Goal: Register for event/course

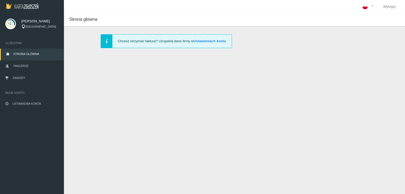
click at [28, 52] on link "Strona główna" at bounding box center [32, 55] width 64 height 12
click at [26, 81] on link "Zawody" at bounding box center [32, 79] width 64 height 12
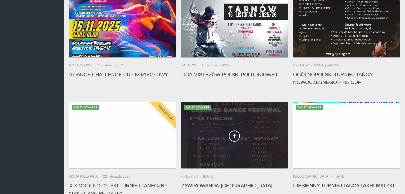
scroll to position [186, 0]
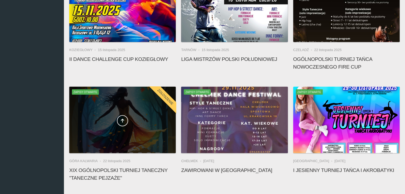
click at [134, 110] on div at bounding box center [122, 120] width 106 height 67
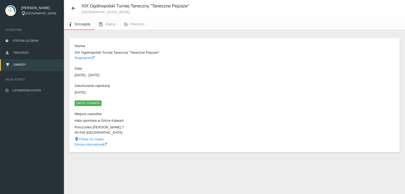
click at [93, 101] on span "Zapisy otwarte" at bounding box center [88, 103] width 27 height 5
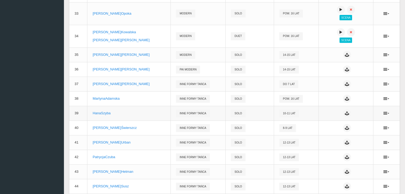
scroll to position [759, 0]
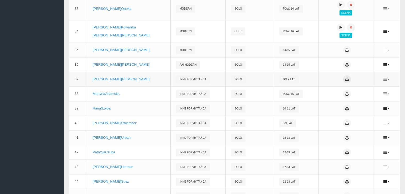
click at [345, 81] on icon at bounding box center [347, 79] width 4 height 4
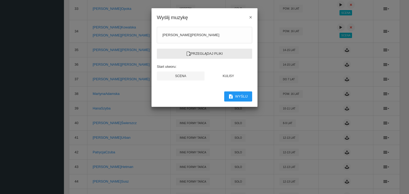
click at [223, 53] on label "Przeglądaj pliki" at bounding box center [204, 54] width 95 height 10
click at [0, 0] on input "Przeglądaj pliki" at bounding box center [0, 0] width 0 height 0
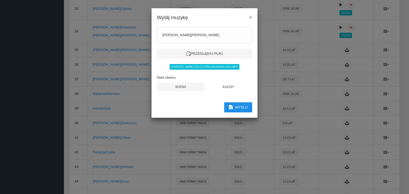
click at [243, 107] on button "Wyślij" at bounding box center [238, 107] width 28 height 10
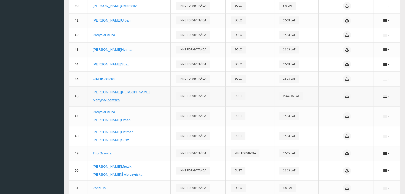
scroll to position [892, 0]
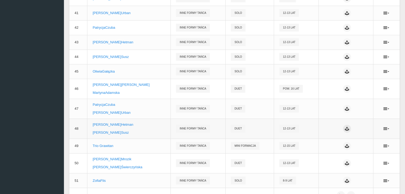
click at [345, 131] on icon at bounding box center [347, 129] width 4 height 4
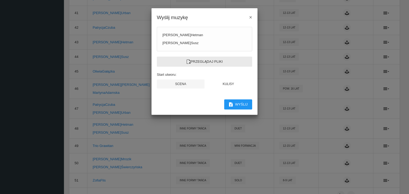
click at [200, 62] on label "Przeglądaj pliki" at bounding box center [204, 62] width 95 height 10
click at [0, 0] on input "Przeglądaj pliki" at bounding box center [0, 0] width 0 height 0
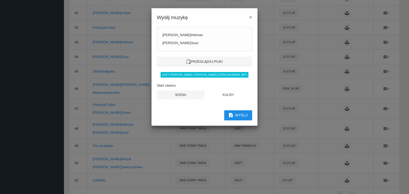
click at [242, 113] on button "Wyślij" at bounding box center [238, 115] width 28 height 10
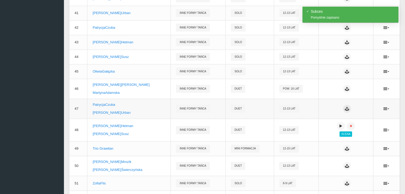
click at [346, 111] on icon at bounding box center [347, 109] width 4 height 4
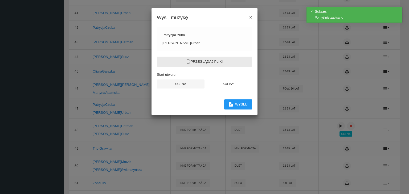
click at [199, 63] on label "Przeglądaj pliki" at bounding box center [204, 62] width 95 height 10
click at [0, 0] on input "Przeglądaj pliki" at bounding box center [0, 0] width 0 height 0
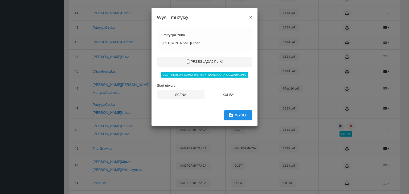
click at [240, 115] on button "Wyślij" at bounding box center [238, 115] width 28 height 10
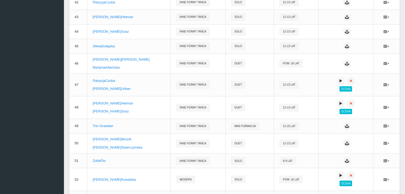
scroll to position [918, 0]
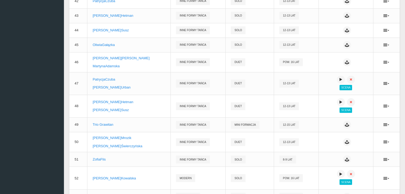
click at [401, 190] on div at bounding box center [401, 190] width 0 height 0
click at [345, 144] on icon at bounding box center [347, 142] width 4 height 4
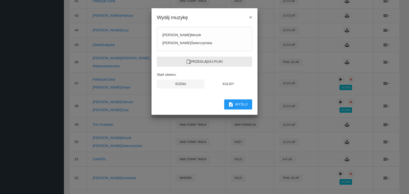
click at [210, 62] on label "Przeglądaj pliki" at bounding box center [204, 62] width 95 height 10
click at [0, 0] on input "Przeglądaj pliki" at bounding box center [0, 0] width 0 height 0
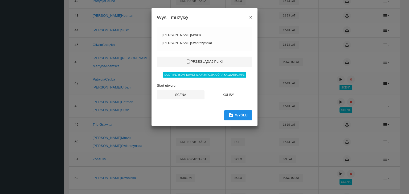
click at [243, 115] on button "Wyślij" at bounding box center [238, 115] width 28 height 10
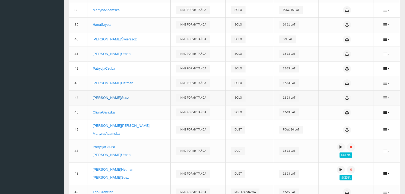
scroll to position [850, 0]
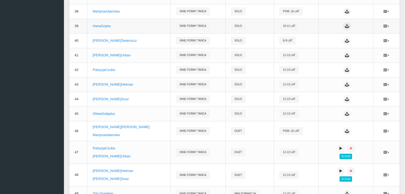
click at [345, 28] on icon at bounding box center [347, 26] width 4 height 4
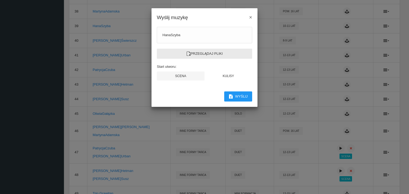
click at [198, 49] on label "Przeglądaj pliki" at bounding box center [204, 54] width 95 height 10
click at [0, 0] on input "Przeglądaj pliki" at bounding box center [0, 0] width 0 height 0
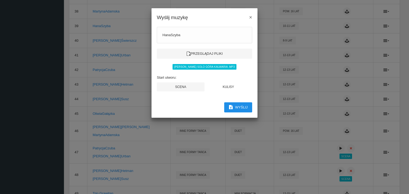
click at [244, 105] on button "Wyślij" at bounding box center [238, 107] width 28 height 10
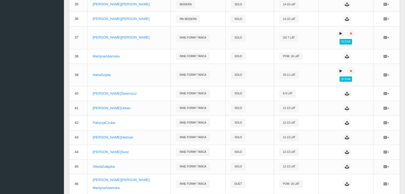
scroll to position [796, 0]
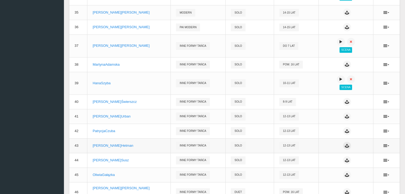
click at [346, 148] on icon at bounding box center [347, 146] width 4 height 4
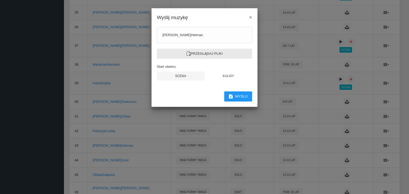
click at [217, 54] on label "Przeglądaj pliki" at bounding box center [204, 54] width 95 height 10
click at [0, 0] on input "Przeglądaj pliki" at bounding box center [0, 0] width 0 height 0
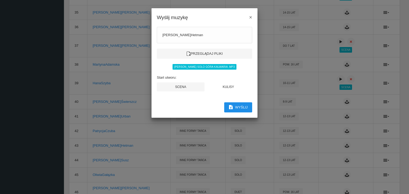
click at [240, 106] on button "Wyślij" at bounding box center [238, 107] width 28 height 10
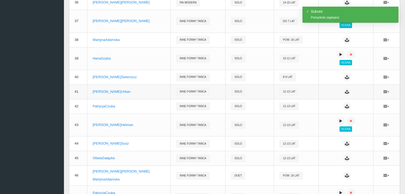
scroll to position [823, 0]
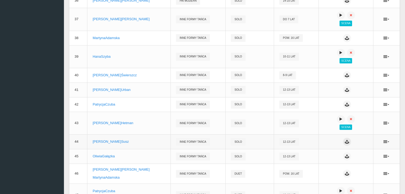
click at [346, 144] on icon at bounding box center [347, 142] width 4 height 4
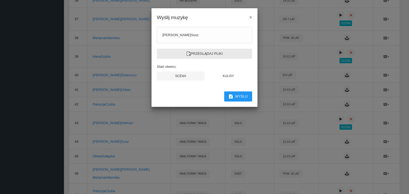
click at [214, 52] on label "Przeglądaj pliki" at bounding box center [204, 54] width 95 height 10
click at [0, 0] on input "Przeglądaj pliki" at bounding box center [0, 0] width 0 height 0
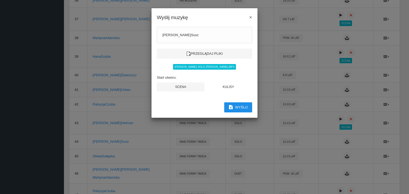
click at [243, 105] on button "Wyślij" at bounding box center [238, 107] width 28 height 10
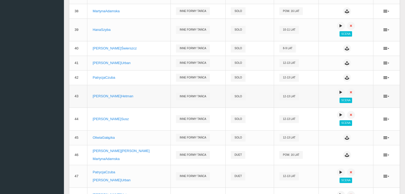
scroll to position [848, 0]
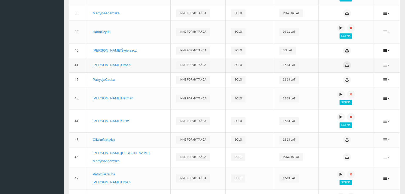
click at [346, 67] on icon at bounding box center [347, 65] width 4 height 4
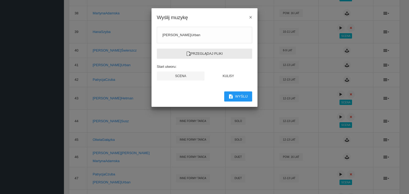
click at [212, 54] on label "Przeglądaj pliki" at bounding box center [204, 54] width 95 height 10
click at [0, 0] on input "Przeglądaj pliki" at bounding box center [0, 0] width 0 height 0
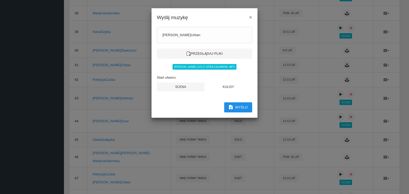
click at [241, 108] on button "Wyślij" at bounding box center [238, 107] width 28 height 10
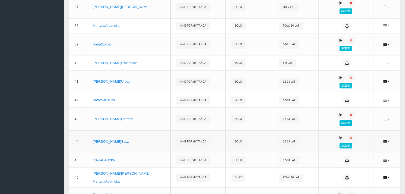
scroll to position [830, 0]
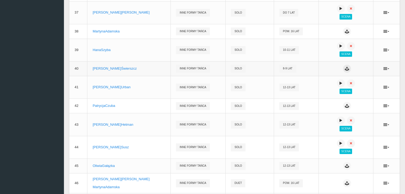
click at [345, 71] on icon at bounding box center [347, 69] width 4 height 4
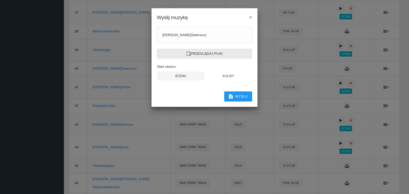
click at [197, 51] on label "Przeglądaj pliki" at bounding box center [204, 54] width 95 height 10
click at [0, 0] on input "Przeglądaj pliki" at bounding box center [0, 0] width 0 height 0
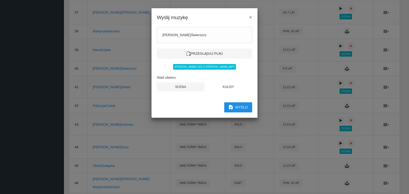
click at [243, 104] on button "Wyślij" at bounding box center [238, 107] width 28 height 10
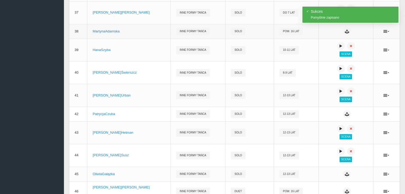
click at [279, 35] on span "Pow. 16 lat" at bounding box center [291, 31] width 24 height 8
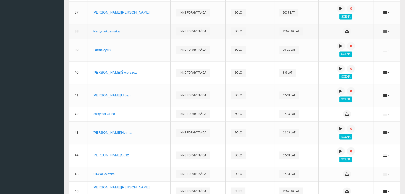
click at [384, 34] on icon at bounding box center [386, 31] width 6 height 4
click at [357, 45] on link "Edytuj" at bounding box center [359, 45] width 53 height 10
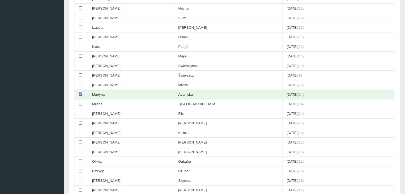
scroll to position [186, 0]
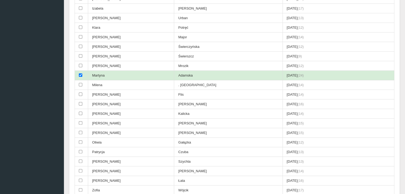
click at [282, 73] on td "[DATE] (24)" at bounding box center [338, 76] width 112 height 10
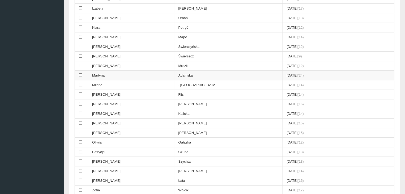
click at [153, 71] on td "Martyna" at bounding box center [131, 76] width 86 height 10
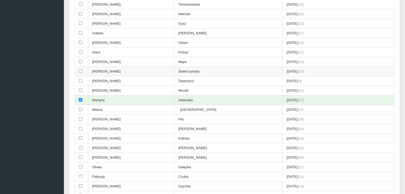
scroll to position [160, 0]
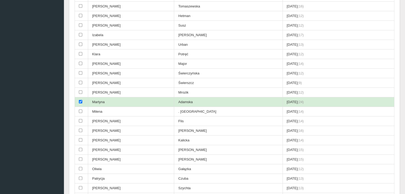
click at [297, 100] on span "(24)" at bounding box center [300, 102] width 6 height 4
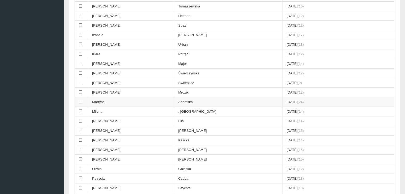
click at [297, 100] on span "(24)" at bounding box center [300, 102] width 6 height 4
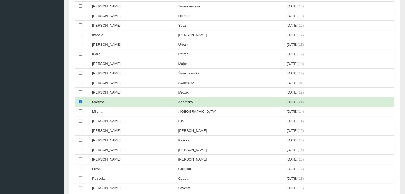
click at [297, 100] on span "(24)" at bounding box center [300, 102] width 6 height 4
checkbox input "false"
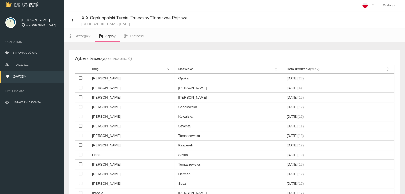
scroll to position [0, 0]
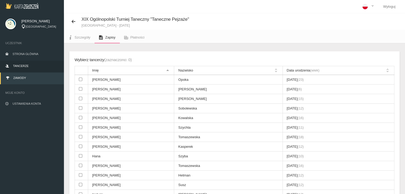
click at [22, 65] on span "Tancerze" at bounding box center [20, 65] width 15 height 3
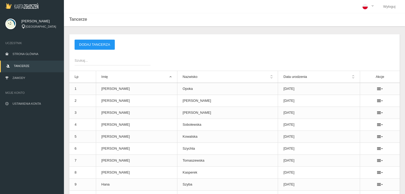
click at [99, 60] on span "Szukaj..." at bounding box center [110, 60] width 71 height 5
click at [99, 60] on input "Szukaj..." at bounding box center [113, 60] width 76 height 10
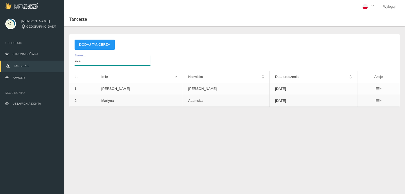
type input "ada"
click at [376, 102] on icon at bounding box center [379, 101] width 6 height 4
click at [352, 111] on link "Usuń" at bounding box center [347, 110] width 53 height 10
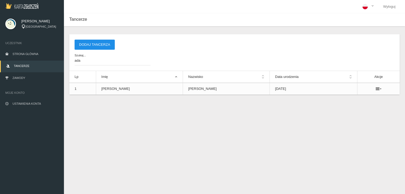
click at [85, 46] on button "Dodaj tancerza" at bounding box center [95, 45] width 40 height 10
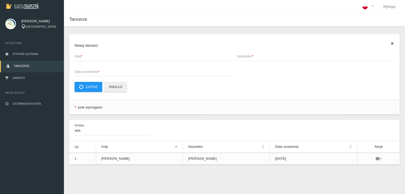
click at [93, 59] on span "Imię *" at bounding box center [151, 56] width 152 height 5
click at [93, 59] on input "Imię *" at bounding box center [153, 56] width 157 height 10
type input "Martyna"
type input "Adamska"
type input "[DATE]"
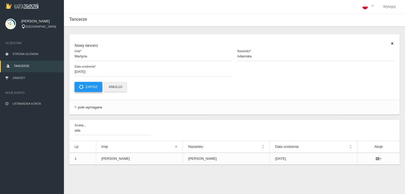
click at [89, 87] on button "Zapisz" at bounding box center [89, 87] width 28 height 10
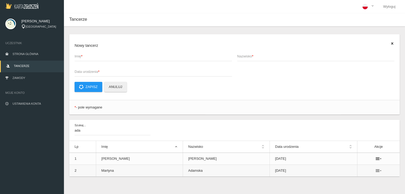
click at [376, 171] on icon at bounding box center [379, 171] width 6 height 4
click at [352, 178] on link "Usuń" at bounding box center [347, 180] width 53 height 10
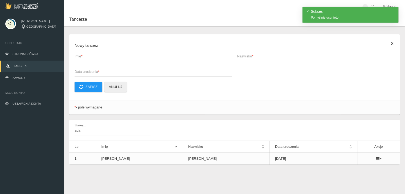
click at [89, 55] on span "Imię *" at bounding box center [151, 56] width 152 height 5
click at [89, 55] on input "Imię *" at bounding box center [153, 56] width 157 height 10
type input "Martyna"
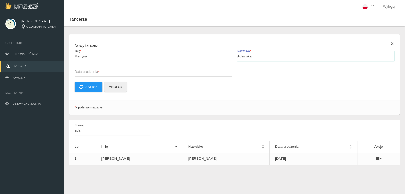
type input "Adamska"
type input "[DATE]"
click at [97, 87] on button "Zapisz" at bounding box center [89, 87] width 28 height 10
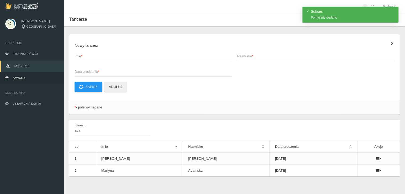
click at [17, 80] on span "Zawody" at bounding box center [19, 77] width 13 height 3
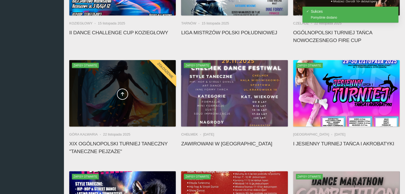
click at [104, 104] on div at bounding box center [122, 93] width 106 height 67
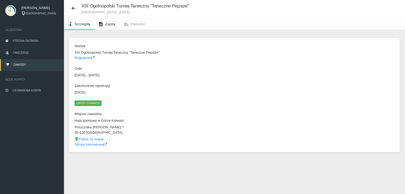
click at [113, 23] on span "Zapisy" at bounding box center [110, 24] width 10 height 4
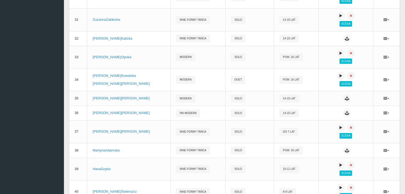
scroll to position [759, 0]
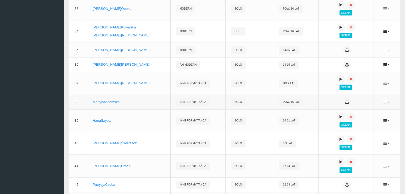
click at [388, 104] on icon at bounding box center [386, 102] width 6 height 4
click at [355, 124] on link "Usuń" at bounding box center [359, 126] width 53 height 10
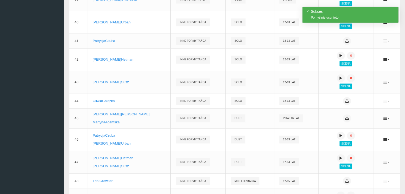
scroll to position [892, 0]
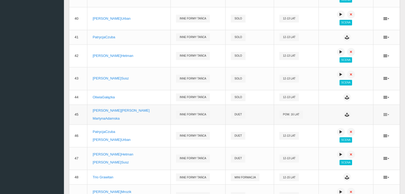
click at [387, 117] on icon at bounding box center [386, 115] width 6 height 4
click at [357, 137] on link "Usuń" at bounding box center [359, 139] width 53 height 10
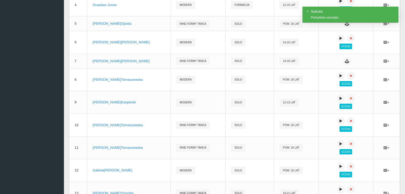
scroll to position [0, 0]
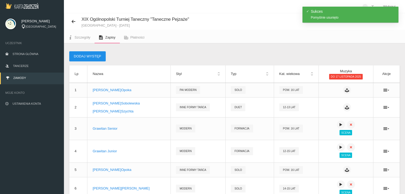
click at [87, 57] on button "Dodaj występ" at bounding box center [87, 56] width 36 height 10
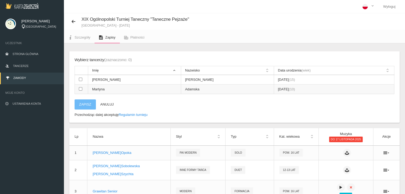
click at [80, 89] on input "checkbox" at bounding box center [80, 88] width 3 height 3
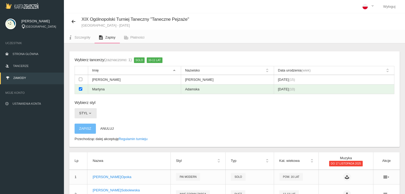
click at [88, 113] on span "button" at bounding box center [90, 113] width 4 height 4
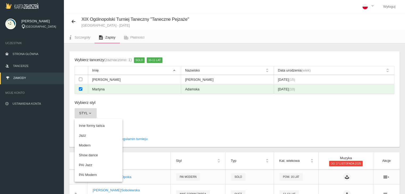
click at [149, 121] on div "Wybierz tancerzy (zaznaczono: 1) solo 10-11 lat Imię Nazwisko Data urodzenia (w…" at bounding box center [234, 99] width 330 height 96
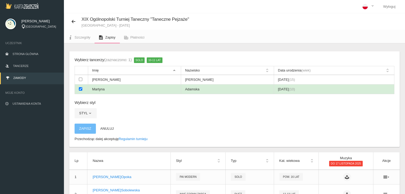
click at [82, 87] on td at bounding box center [81, 90] width 13 height 10
checkbox input "false"
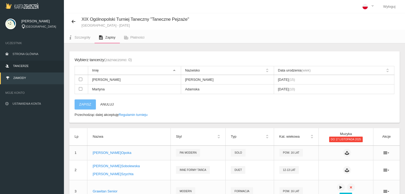
click at [34, 65] on link "Tancerze" at bounding box center [32, 67] width 64 height 12
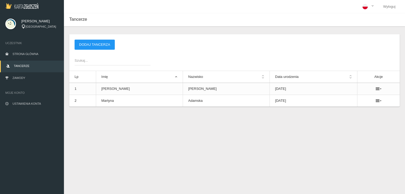
click at [84, 61] on span "Szukaj..." at bounding box center [110, 60] width 71 height 5
click at [84, 61] on input "Szukaj..." at bounding box center [113, 60] width 76 height 10
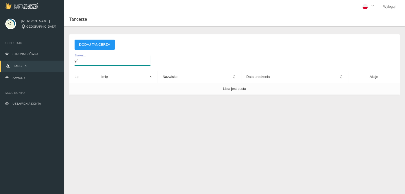
type input "g"
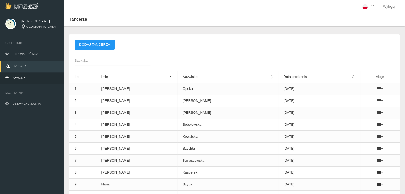
click at [24, 75] on link "Zawody" at bounding box center [32, 79] width 64 height 12
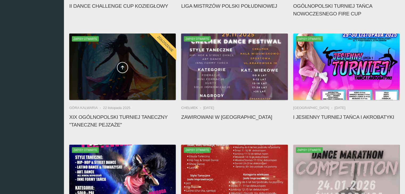
click at [128, 89] on div at bounding box center [122, 67] width 106 height 67
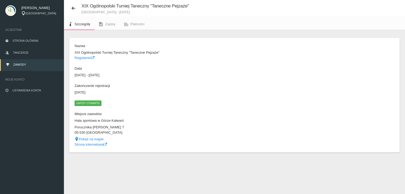
scroll to position [13, 0]
click at [109, 24] on span "Zapisy" at bounding box center [110, 24] width 10 height 4
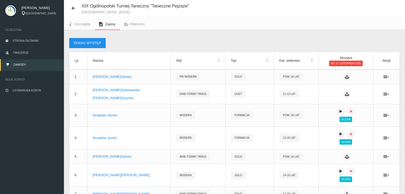
click at [86, 42] on button "Dodaj występ" at bounding box center [87, 43] width 36 height 10
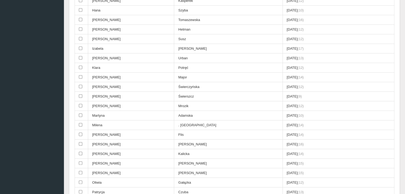
scroll to position [146, 0]
click at [131, 113] on td "Martyna" at bounding box center [131, 116] width 86 height 10
checkbox input "true"
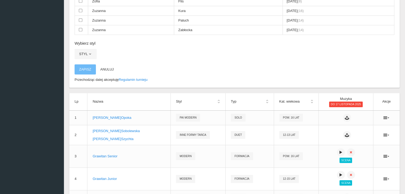
scroll to position [386, 0]
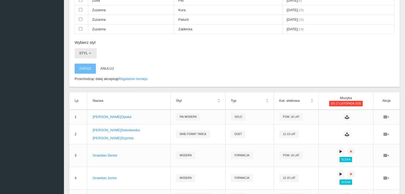
click at [93, 48] on button "Styl" at bounding box center [86, 53] width 22 height 10
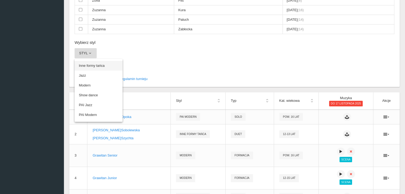
click at [96, 61] on link "Inne formy tańca" at bounding box center [99, 66] width 48 height 10
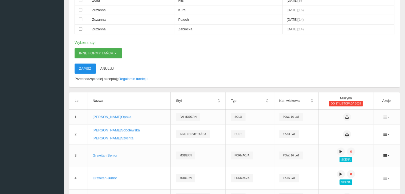
click at [85, 64] on button "Zapisz" at bounding box center [85, 69] width 21 height 10
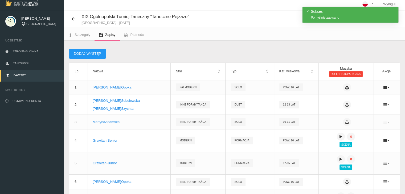
scroll to position [0, 0]
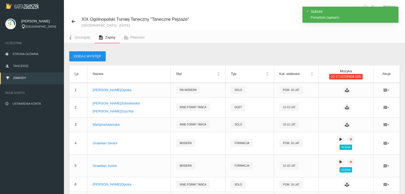
click at [93, 55] on button "Dodaj występ" at bounding box center [87, 56] width 36 height 10
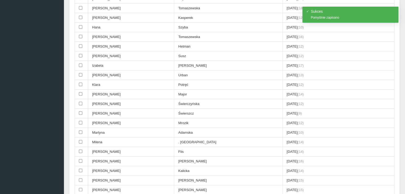
scroll to position [133, 0]
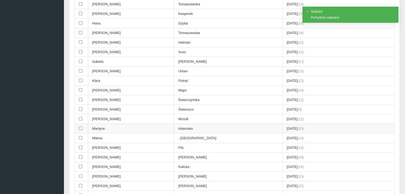
click at [111, 124] on td "Martyna" at bounding box center [131, 129] width 86 height 10
checkbox input "true"
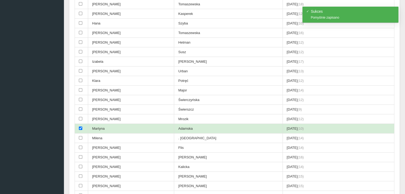
scroll to position [0, 0]
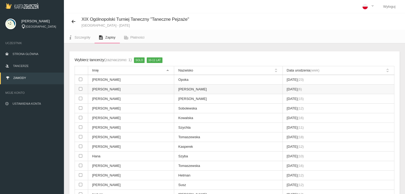
click at [101, 88] on td "[PERSON_NAME]" at bounding box center [131, 90] width 86 height 10
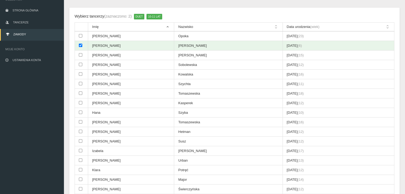
scroll to position [53, 0]
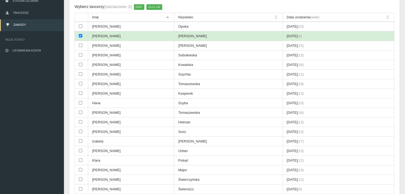
click at [82, 36] on td at bounding box center [81, 36] width 13 height 10
checkbox input "false"
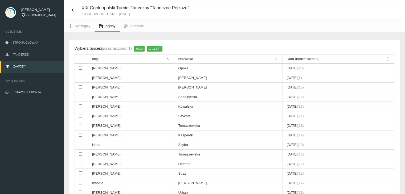
scroll to position [0, 0]
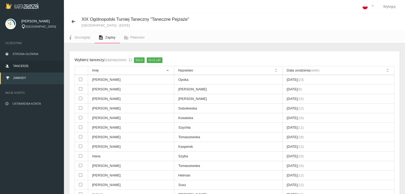
click at [31, 66] on link "Tancerze" at bounding box center [32, 67] width 64 height 12
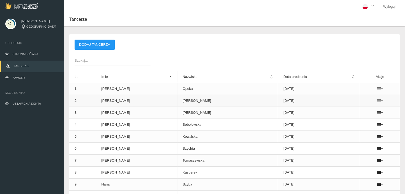
click at [377, 100] on icon at bounding box center [380, 101] width 6 height 4
drag, startPoint x: 348, startPoint y: 111, endPoint x: 231, endPoint y: 26, distance: 144.7
click at [348, 111] on link "Usuń" at bounding box center [348, 110] width 53 height 10
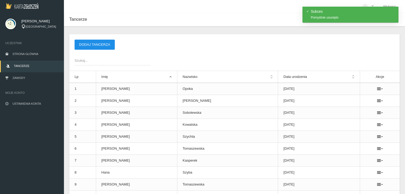
click at [96, 45] on button "Dodaj tancerza" at bounding box center [95, 45] width 40 height 10
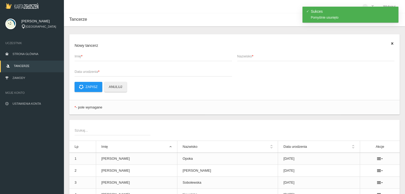
click at [93, 55] on span "Imię *" at bounding box center [151, 56] width 152 height 5
click at [93, 55] on input "Imię *" at bounding box center [153, 56] width 157 height 10
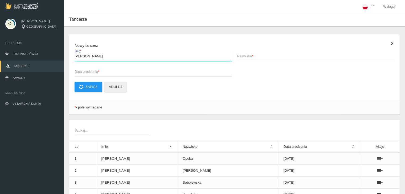
type input "[PERSON_NAME]"
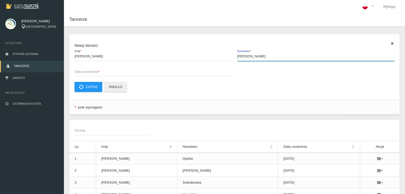
type input "[PERSON_NAME]"
click at [85, 72] on span "Data urodzenia *" at bounding box center [151, 71] width 152 height 5
click at [85, 72] on input "Data urodzenia *" at bounding box center [153, 72] width 157 height 10
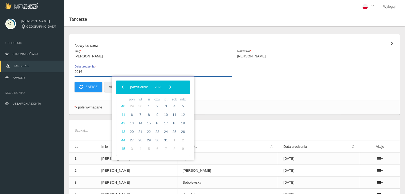
click at [85, 73] on input "2016" at bounding box center [153, 72] width 157 height 10
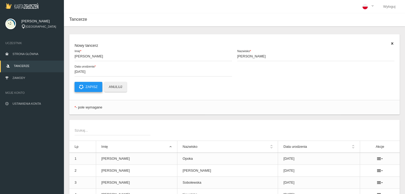
type input "[DATE]"
click at [89, 87] on button "Zapisz" at bounding box center [89, 87] width 28 height 10
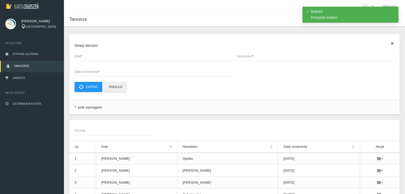
click at [107, 54] on span "Imię *" at bounding box center [151, 56] width 152 height 5
click at [107, 54] on input "Imię *" at bounding box center [153, 56] width 157 height 10
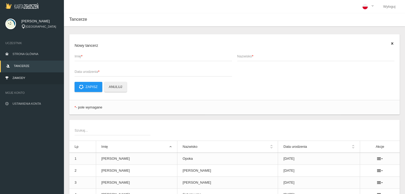
click at [24, 77] on span "Zawody" at bounding box center [19, 77] width 13 height 3
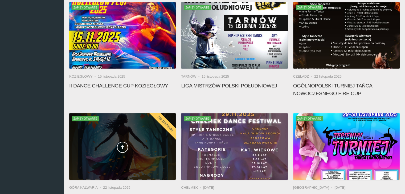
click at [125, 169] on div at bounding box center [122, 146] width 106 height 67
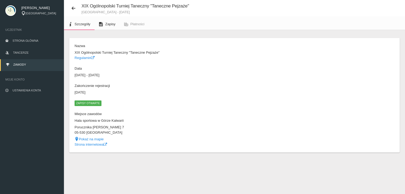
click at [106, 23] on span "Zapisy" at bounding box center [110, 24] width 10 height 4
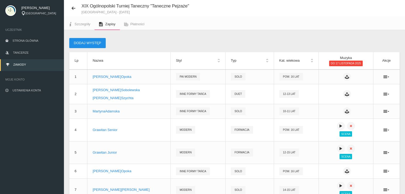
click at [87, 43] on button "Dodaj występ" at bounding box center [87, 43] width 36 height 10
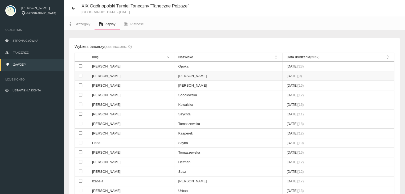
click at [146, 75] on td "[PERSON_NAME]" at bounding box center [131, 76] width 86 height 10
checkbox input "true"
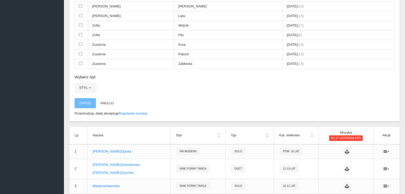
scroll to position [359, 0]
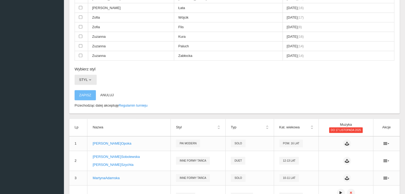
click at [81, 75] on button "Styl" at bounding box center [86, 80] width 22 height 10
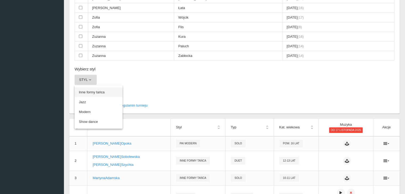
click at [97, 88] on link "Inne formy tańca" at bounding box center [99, 93] width 48 height 10
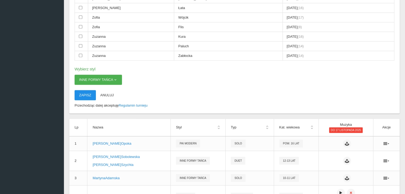
click at [87, 90] on button "Zapisz" at bounding box center [85, 95] width 21 height 10
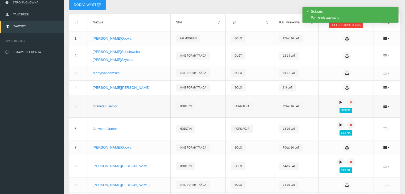
scroll to position [67, 0]
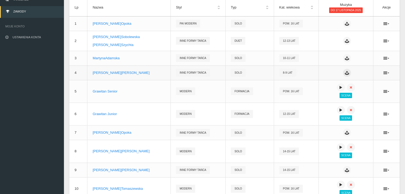
click at [345, 73] on icon at bounding box center [347, 73] width 4 height 4
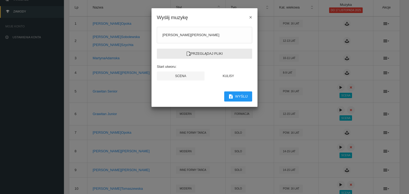
click at [202, 54] on label "Przeglądaj pliki" at bounding box center [204, 54] width 95 height 10
click at [0, 0] on input "Przeglądaj pliki" at bounding box center [0, 0] width 0 height 0
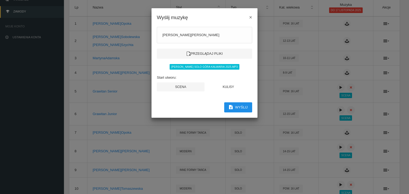
click at [239, 107] on button "Wyślij" at bounding box center [238, 107] width 28 height 10
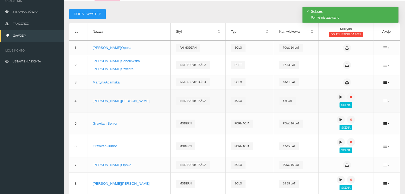
scroll to position [0, 0]
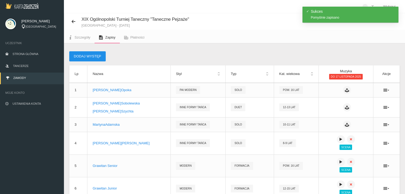
click at [88, 57] on button "Dodaj występ" at bounding box center [87, 56] width 36 height 10
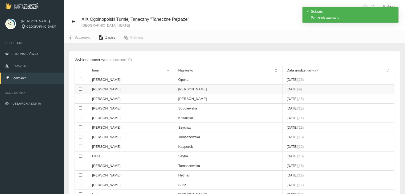
click at [108, 89] on td "[PERSON_NAME]" at bounding box center [131, 90] width 86 height 10
checkbox input "true"
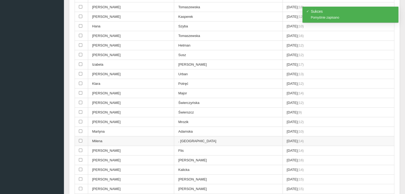
scroll to position [133, 0]
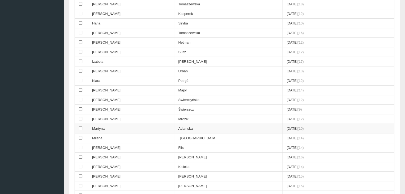
click at [133, 126] on td "Martyna" at bounding box center [131, 129] width 86 height 10
checkbox input "true"
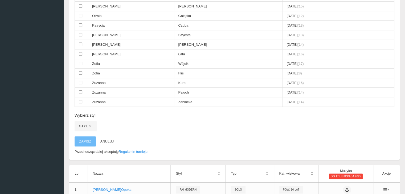
scroll to position [319, 0]
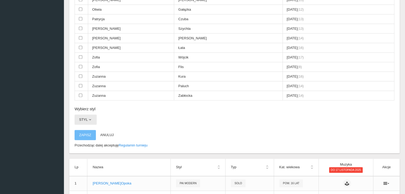
click at [89, 118] on span "button" at bounding box center [90, 120] width 4 height 4
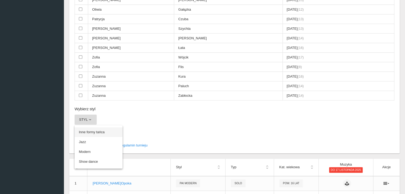
click at [94, 129] on link "Inne formy tańca" at bounding box center [99, 133] width 48 height 10
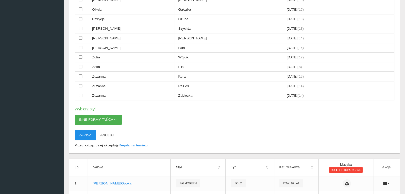
click at [84, 130] on button "Zapisz" at bounding box center [85, 135] width 21 height 10
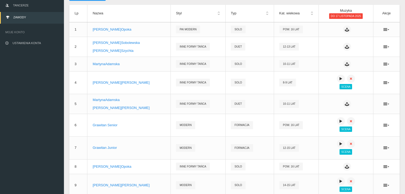
scroll to position [62, 0]
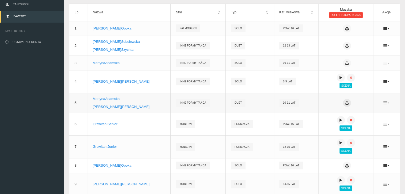
click at [346, 102] on icon at bounding box center [347, 103] width 4 height 4
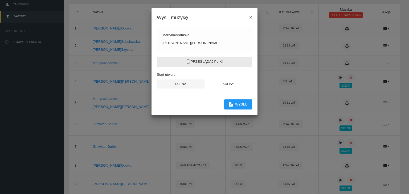
click at [199, 58] on label "Przeglądaj pliki" at bounding box center [204, 62] width 95 height 10
click at [0, 0] on input "Przeglądaj pliki" at bounding box center [0, 0] width 0 height 0
click at [248, 15] on div "Wyślij muzykę ×" at bounding box center [204, 14] width 106 height 13
click at [250, 17] on span "×" at bounding box center [250, 17] width 3 height 6
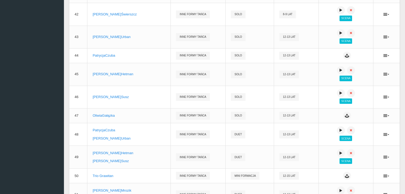
scroll to position [1127, 0]
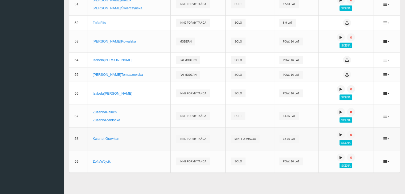
click at [326, 136] on div at bounding box center [345, 135] width 43 height 8
click at [386, 137] on icon at bounding box center [386, 139] width 6 height 4
click at [353, 149] on link "Edytuj" at bounding box center [359, 154] width 53 height 10
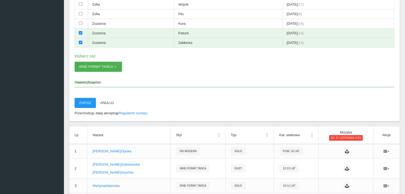
scroll to position [355, 0]
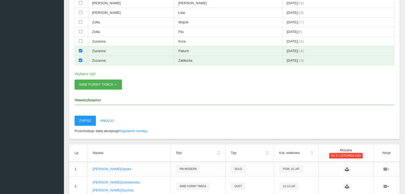
click at [113, 116] on button "Anuluj" at bounding box center [107, 121] width 23 height 10
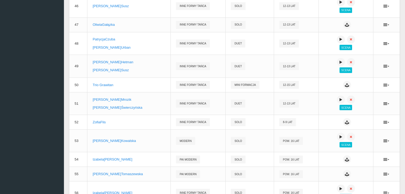
scroll to position [1020, 0]
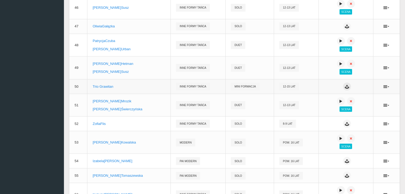
click at [346, 91] on button at bounding box center [347, 87] width 8 height 8
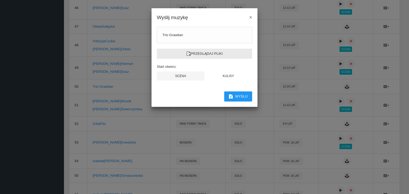
click at [212, 51] on label "Przeglądaj pliki" at bounding box center [204, 54] width 95 height 10
click at [0, 0] on input "Przeglądaj pliki" at bounding box center [0, 0] width 0 height 0
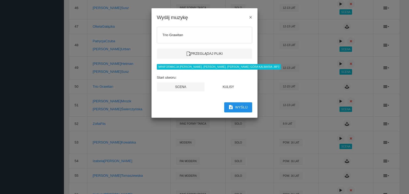
click at [241, 106] on button "Wyślij" at bounding box center [238, 107] width 28 height 10
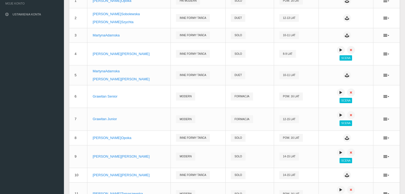
scroll to position [88, 0]
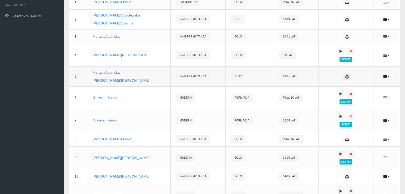
click at [345, 79] on button at bounding box center [347, 77] width 8 height 8
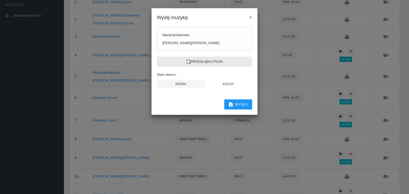
click at [217, 63] on label "Przeglądaj pliki" at bounding box center [204, 62] width 95 height 10
click at [0, 0] on input "Przeglądaj pliki" at bounding box center [0, 0] width 0 height 0
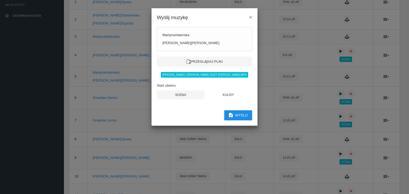
click at [240, 115] on button "Wyślij" at bounding box center [238, 115] width 28 height 10
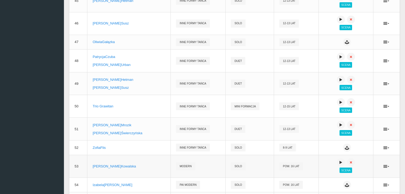
scroll to position [1005, 0]
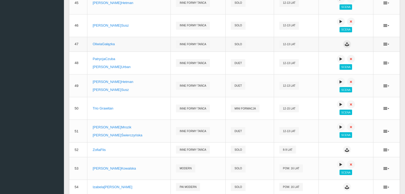
click at [345, 46] on icon at bounding box center [347, 44] width 4 height 4
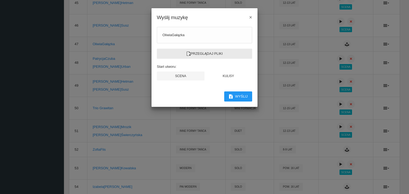
click at [192, 54] on label "Przeglądaj pliki" at bounding box center [204, 54] width 95 height 10
click at [0, 0] on input "Przeglądaj pliki" at bounding box center [0, 0] width 0 height 0
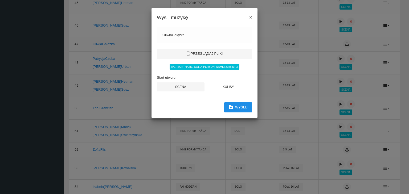
click at [240, 106] on button "Wyślij" at bounding box center [238, 107] width 28 height 10
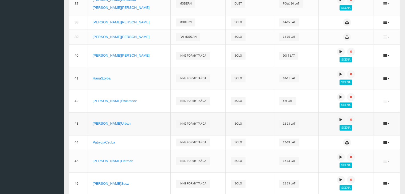
scroll to position [845, 0]
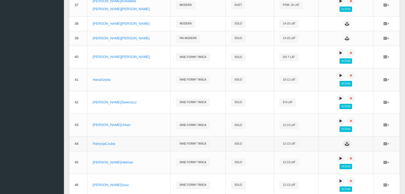
click at [345, 146] on icon at bounding box center [347, 144] width 4 height 4
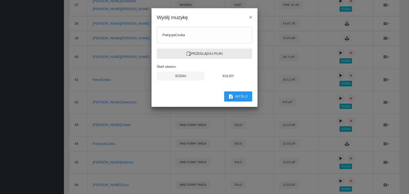
click at [201, 52] on label "Przeglądaj pliki" at bounding box center [204, 54] width 95 height 10
click at [0, 0] on input "Przeglądaj pliki" at bounding box center [0, 0] width 0 height 0
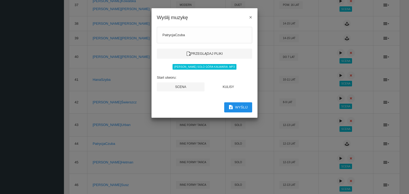
click at [241, 105] on button "Wyślij" at bounding box center [238, 107] width 28 height 10
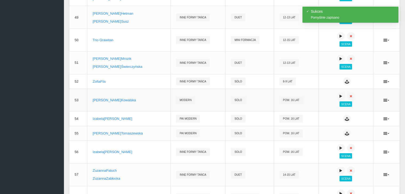
scroll to position [1048, 0]
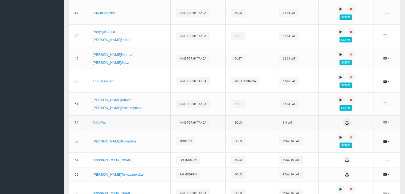
click at [345, 125] on icon at bounding box center [347, 123] width 4 height 4
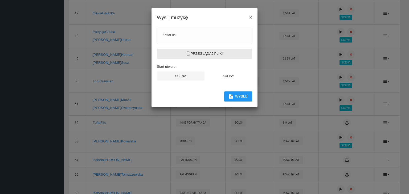
click at [182, 53] on label "Przeglądaj pliki" at bounding box center [204, 54] width 95 height 10
click at [0, 0] on input "Przeglądaj pliki" at bounding box center [0, 0] width 0 height 0
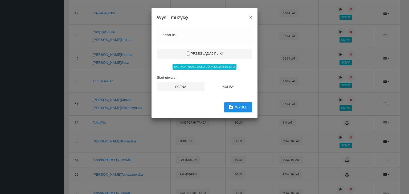
click at [241, 106] on button "Wyślij" at bounding box center [238, 107] width 28 height 10
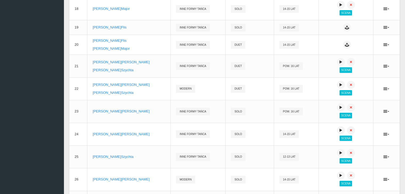
scroll to position [436, 0]
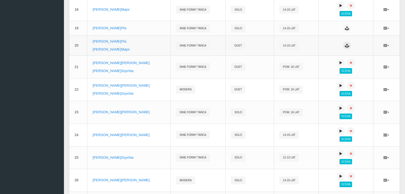
click at [345, 47] on icon at bounding box center [347, 45] width 4 height 4
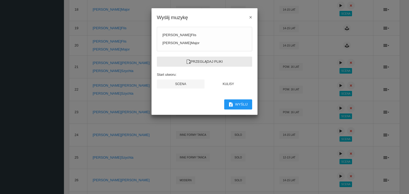
click at [208, 61] on label "Przeglądaj pliki" at bounding box center [204, 62] width 95 height 10
click at [0, 0] on input "Przeglądaj pliki" at bounding box center [0, 0] width 0 height 0
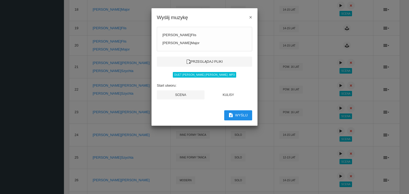
click at [240, 115] on button "Wyślij" at bounding box center [238, 115] width 28 height 10
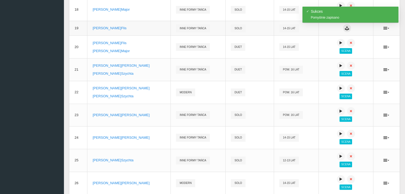
click at [345, 30] on icon at bounding box center [347, 28] width 4 height 4
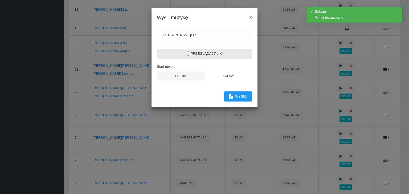
click at [225, 56] on label "Przeglądaj pliki" at bounding box center [204, 54] width 95 height 10
click at [0, 0] on input "Przeglądaj pliki" at bounding box center [0, 0] width 0 height 0
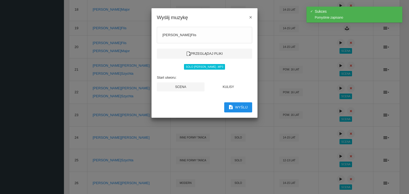
click at [240, 108] on button "Wyślij" at bounding box center [238, 107] width 28 height 10
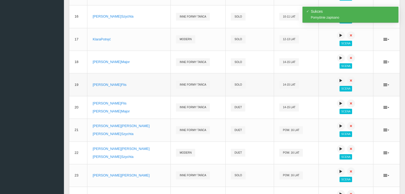
scroll to position [383, 0]
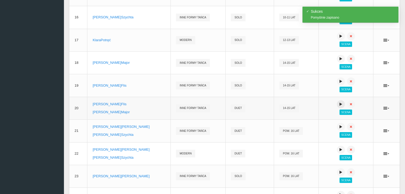
click at [339, 105] on icon at bounding box center [341, 104] width 4 height 4
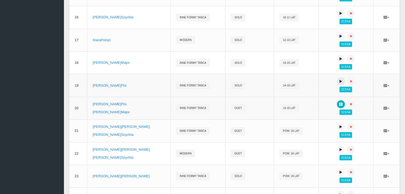
click at [339, 83] on icon at bounding box center [341, 81] width 4 height 4
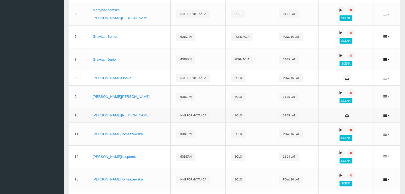
scroll to position [143, 0]
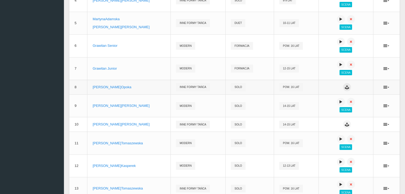
click at [345, 87] on icon at bounding box center [347, 87] width 4 height 4
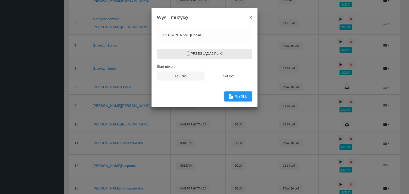
click at [204, 56] on label "Przeglądaj pliki" at bounding box center [204, 54] width 95 height 10
click at [0, 0] on input "Przeglądaj pliki" at bounding box center [0, 0] width 0 height 0
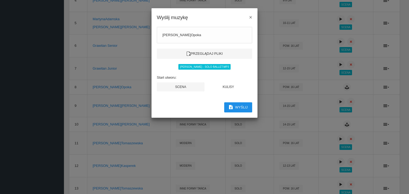
click at [239, 106] on button "Wyślij" at bounding box center [238, 107] width 28 height 10
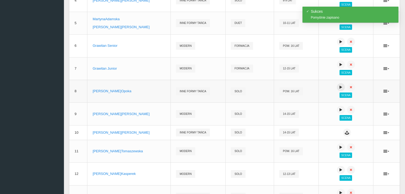
click at [339, 89] on icon at bounding box center [341, 87] width 4 height 4
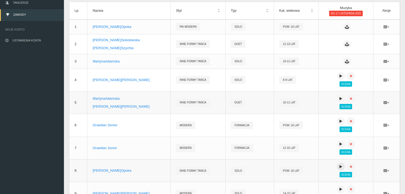
scroll to position [63, 0]
click at [345, 61] on icon at bounding box center [347, 62] width 4 height 4
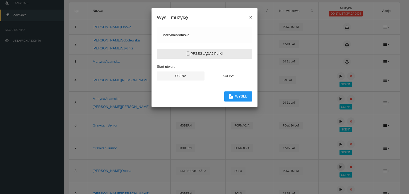
click at [202, 51] on label "Przeglądaj pliki" at bounding box center [204, 54] width 95 height 10
click at [0, 0] on input "Przeglądaj pliki" at bounding box center [0, 0] width 0 height 0
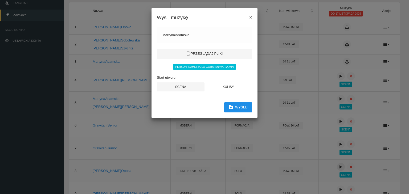
click at [245, 108] on button "Wyślij" at bounding box center [238, 107] width 28 height 10
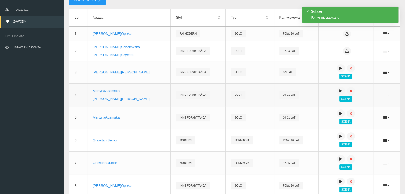
scroll to position [36, 0]
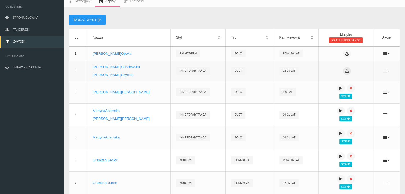
click at [346, 72] on button at bounding box center [347, 71] width 8 height 8
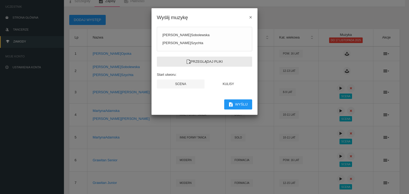
click at [215, 61] on label "Przeglądaj pliki" at bounding box center [204, 62] width 95 height 10
click at [0, 0] on input "Przeglądaj pliki" at bounding box center [0, 0] width 0 height 0
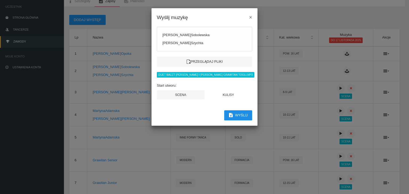
click at [240, 114] on button "Wyślij" at bounding box center [238, 115] width 28 height 10
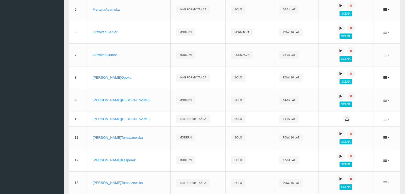
scroll to position [170, 0]
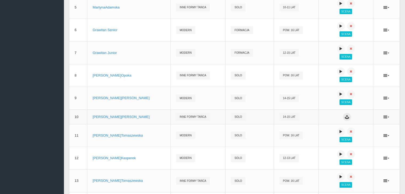
click at [345, 116] on icon at bounding box center [347, 117] width 4 height 4
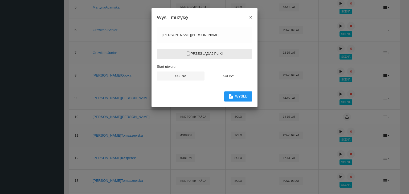
click at [199, 54] on label "Przeglądaj pliki" at bounding box center [204, 54] width 95 height 10
click at [0, 0] on input "Przeglądaj pliki" at bounding box center [0, 0] width 0 height 0
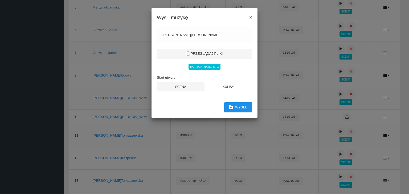
click at [235, 105] on button "Wyślij" at bounding box center [238, 107] width 28 height 10
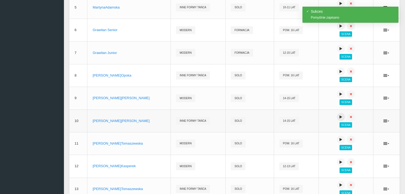
click at [339, 117] on icon at bounding box center [341, 117] width 4 height 4
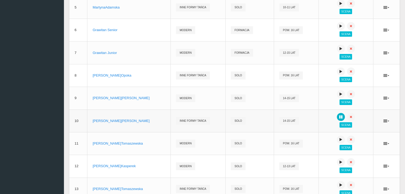
click at [337, 117] on button at bounding box center [341, 117] width 8 height 8
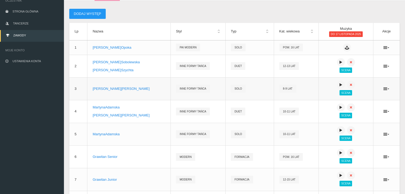
scroll to position [36, 0]
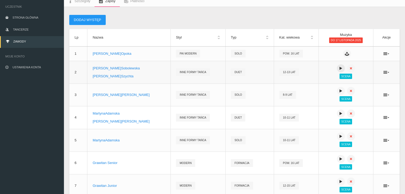
click at [339, 69] on icon at bounding box center [341, 68] width 4 height 4
click at [339, 66] on icon at bounding box center [341, 68] width 4 height 4
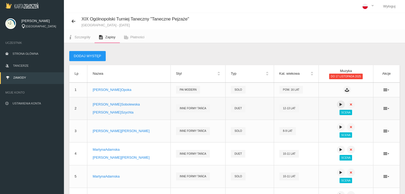
scroll to position [0, 0]
click at [76, 39] on link "Szczegóły" at bounding box center [79, 38] width 31 height 12
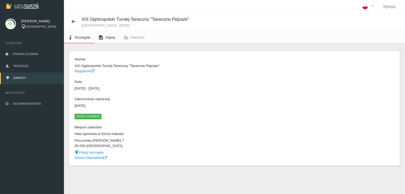
click at [110, 36] on span "Zapisy" at bounding box center [110, 37] width 10 height 4
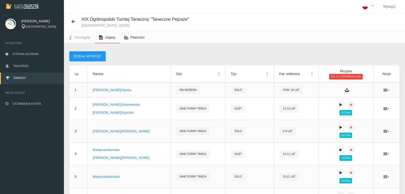
click at [145, 39] on link "Płatności" at bounding box center [134, 38] width 29 height 12
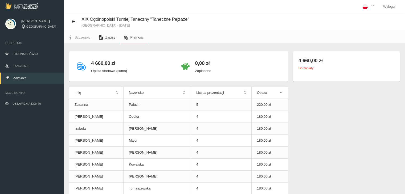
click at [106, 39] on span "Zapisy" at bounding box center [110, 37] width 10 height 4
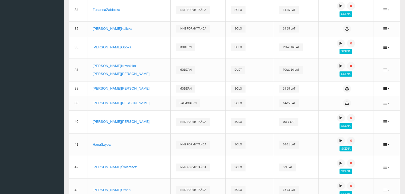
scroll to position [852, 0]
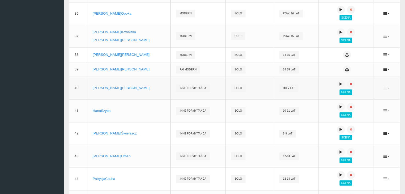
click at [384, 90] on icon at bounding box center [386, 88] width 6 height 4
click at [339, 86] on icon at bounding box center [341, 84] width 4 height 4
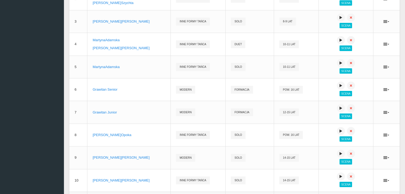
scroll to position [106, 0]
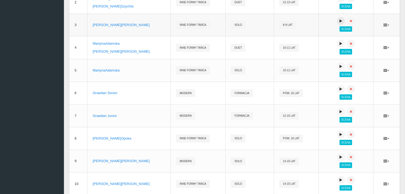
click at [339, 19] on icon at bounding box center [341, 21] width 4 height 4
click at [339, 21] on icon at bounding box center [341, 21] width 4 height 4
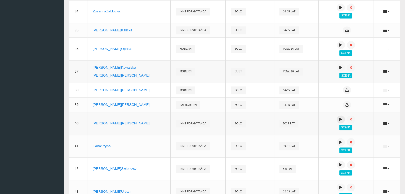
scroll to position [852, 0]
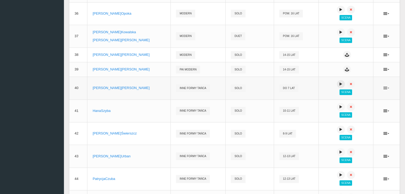
click at [386, 90] on icon at bounding box center [386, 88] width 6 height 4
click at [361, 115] on link "Usuń" at bounding box center [359, 113] width 53 height 10
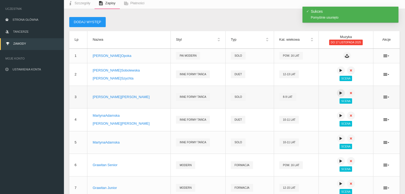
scroll to position [0, 0]
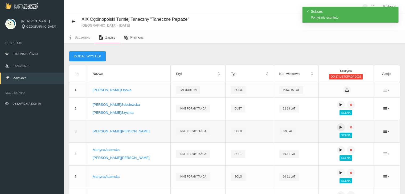
click at [137, 35] on link "Płatności" at bounding box center [134, 38] width 29 height 12
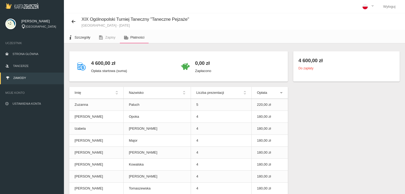
click at [85, 35] on link "Szczegóły" at bounding box center [79, 38] width 31 height 12
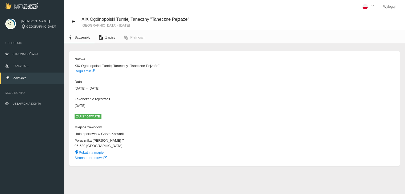
click at [114, 36] on span "Zapisy" at bounding box center [110, 37] width 10 height 4
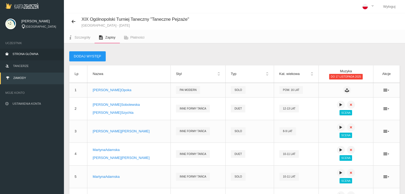
click at [31, 54] on span "Strona główna" at bounding box center [26, 53] width 26 height 3
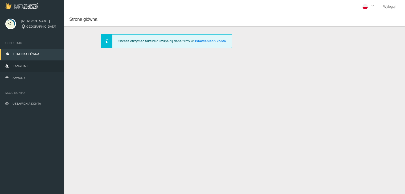
click at [27, 64] on link "Tancerze" at bounding box center [32, 67] width 64 height 12
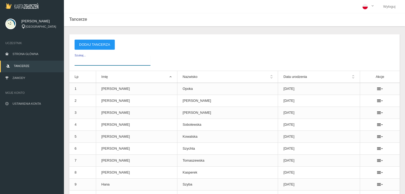
click at [96, 63] on input "Szukaj..." at bounding box center [113, 60] width 76 height 10
